Goal: Information Seeking & Learning: Learn about a topic

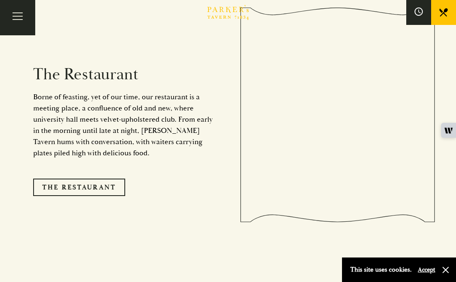
scroll to position [660, 0]
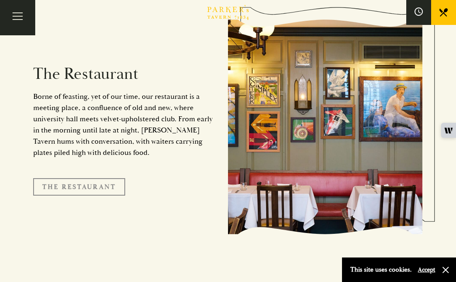
click at [72, 178] on link "The Restaurant" at bounding box center [79, 186] width 92 height 17
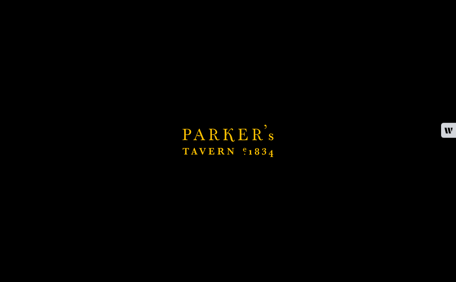
scroll to position [792, 0]
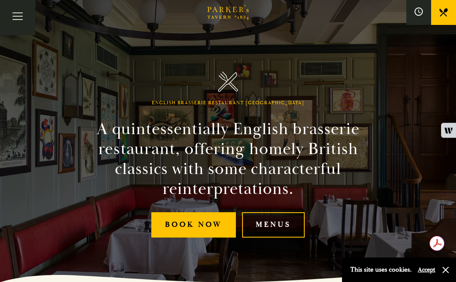
click at [275, 218] on link "Menus" at bounding box center [273, 224] width 63 height 25
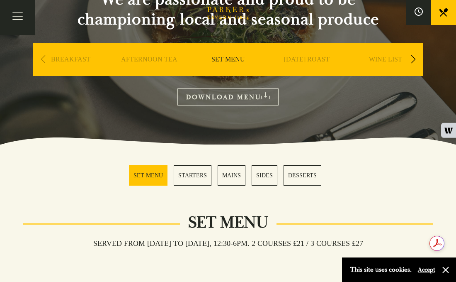
scroll to position [104, 0]
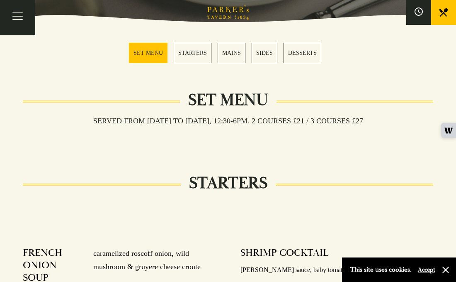
click at [226, 57] on link "MAINS" at bounding box center [232, 53] width 28 height 20
